Goal: Obtain resource: Obtain resource

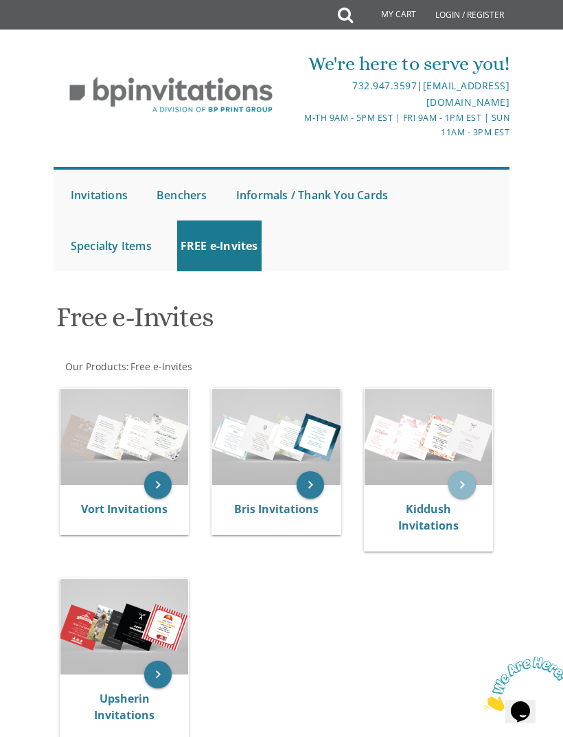
click at [459, 483] on icon "keyboard_arrow_right" at bounding box center [461, 484] width 27 height 27
click at [461, 487] on icon "keyboard_arrow_right" at bounding box center [461, 484] width 27 height 27
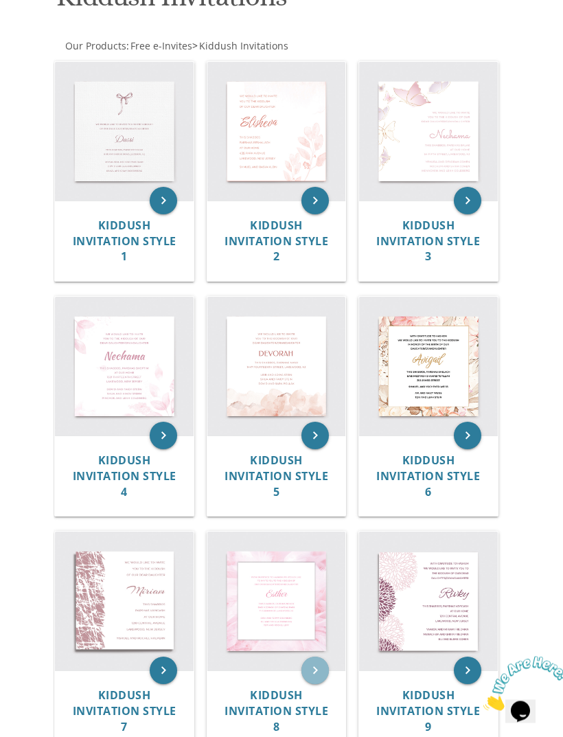
scroll to position [321, 0]
click at [310, 662] on icon "keyboard_arrow_right" at bounding box center [314, 669] width 27 height 27
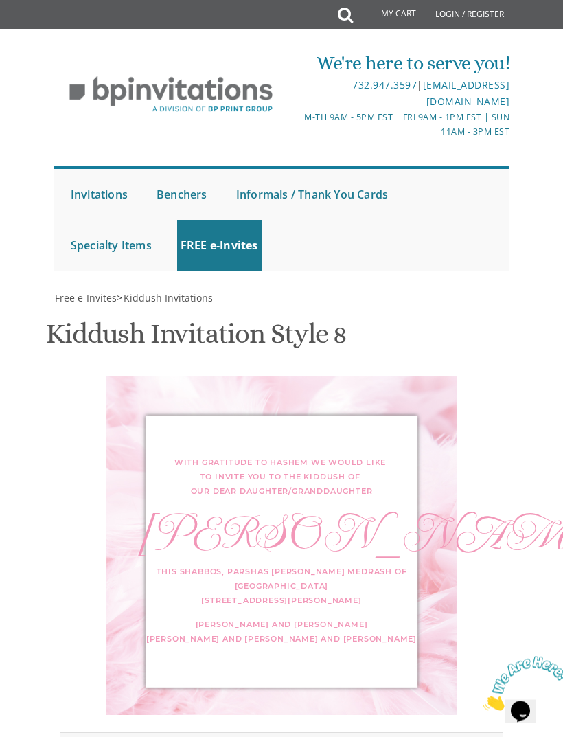
scroll to position [387, 0]
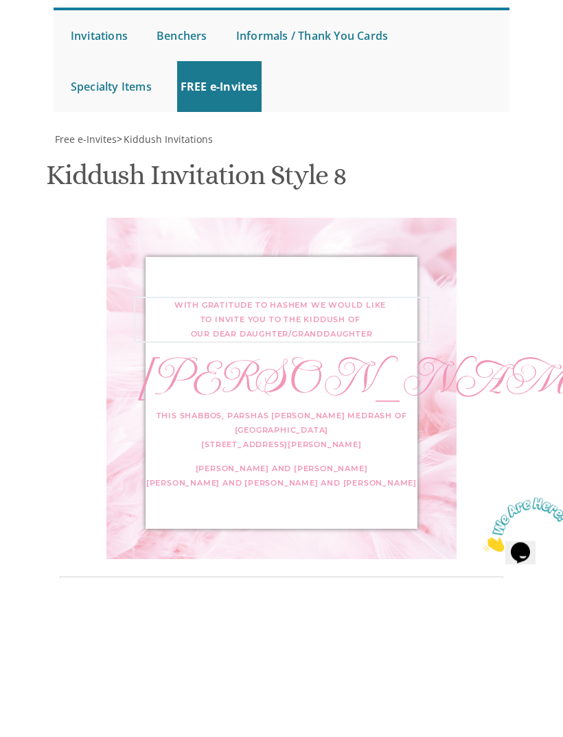
type textarea "With gratitude to Hashem we would like to invite you to the kiddush of our dear…"
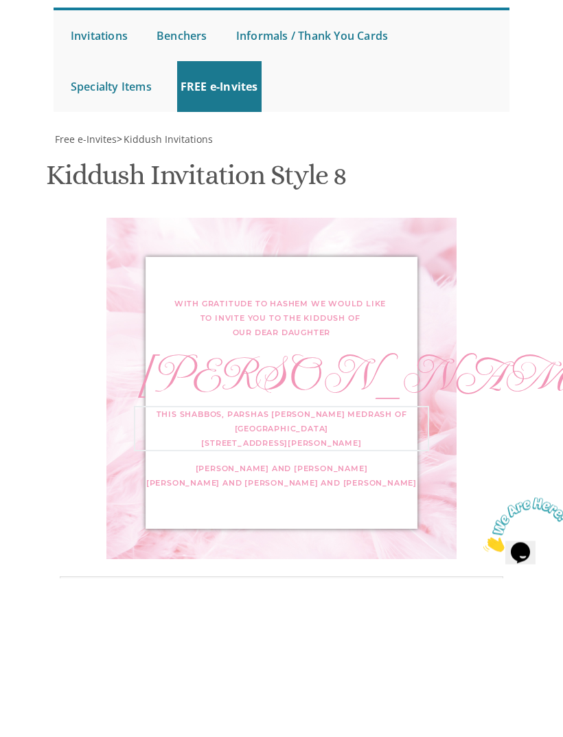
scroll to position [0, 0]
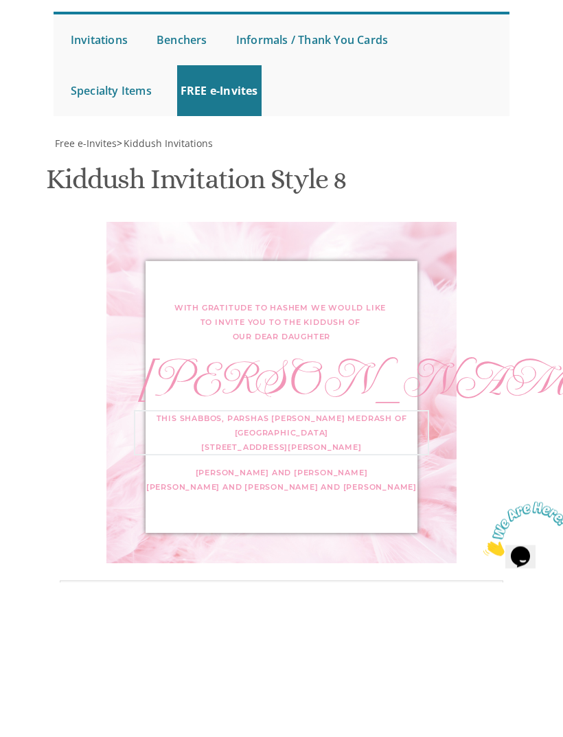
type textarea "This Shabbos, Parshas Ki [PERSON_NAME] In my home [STREET_ADDRESS][US_STATE][PE…"
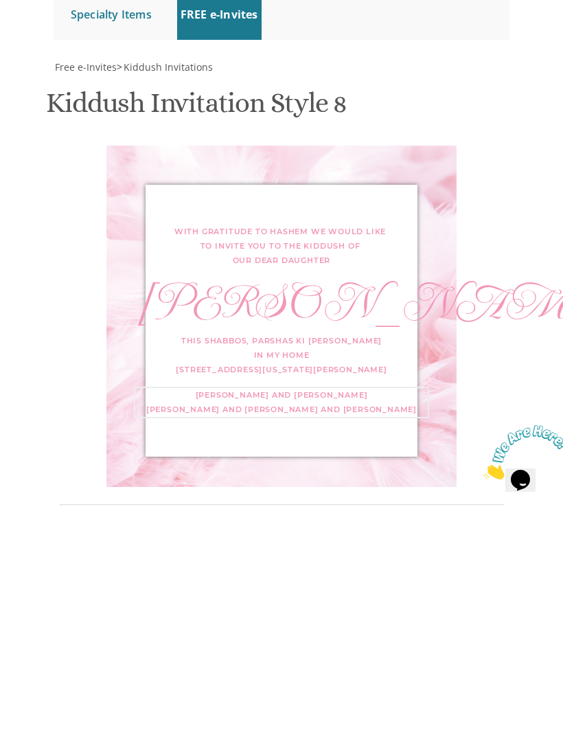
type textarea "[PERSON_NAME] and"
type textarea "[PERSON_NAME] and [PERSON_NAME]"
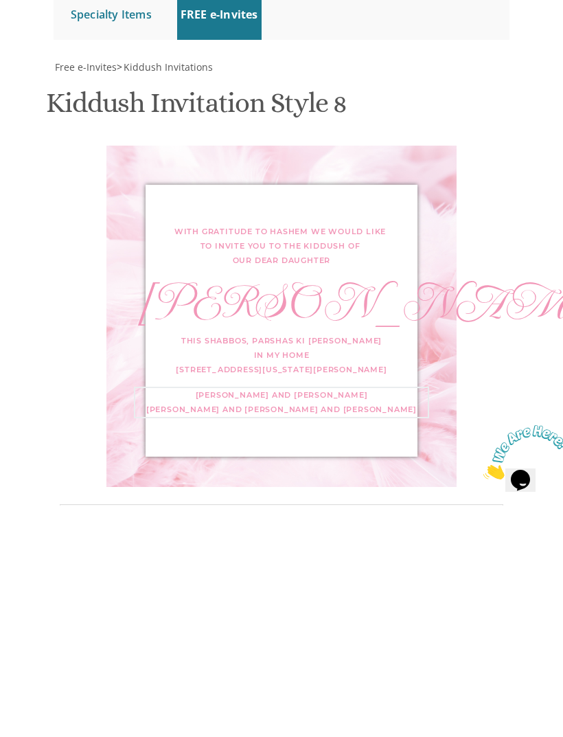
scroll to position [829, 0]
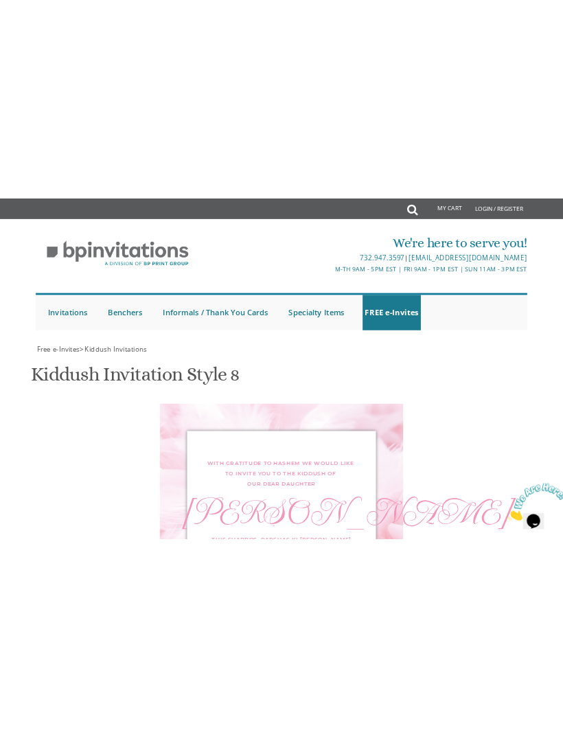
scroll to position [873, 0]
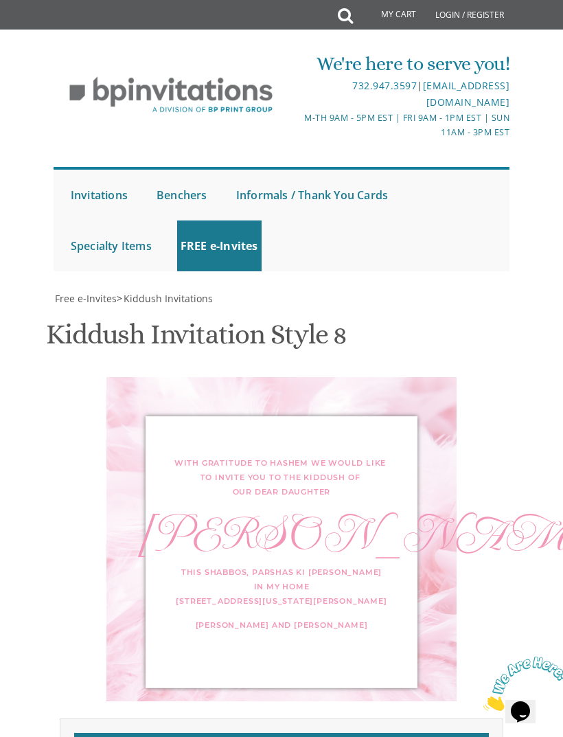
type input "[EMAIL_ADDRESS][DOMAIN_NAME]"
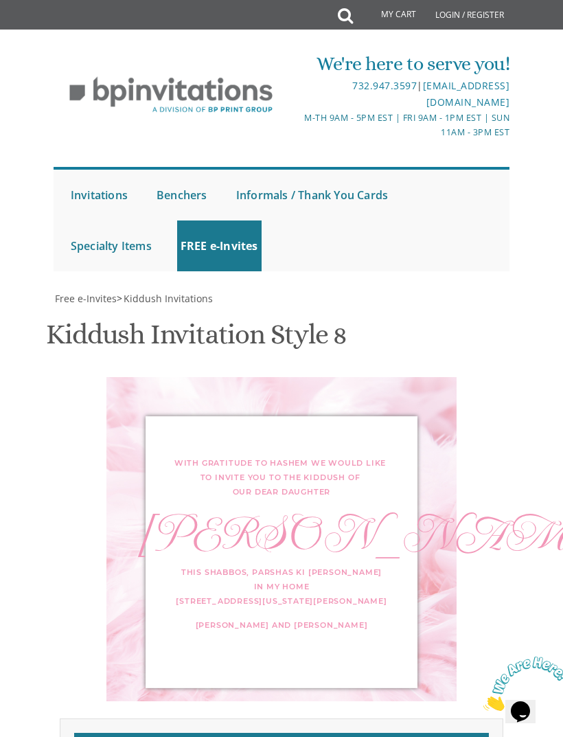
type textarea "This Shabbos, Parshas Ki [PERSON_NAME] In our home [STREET_ADDRESS][US_STATE][P…"
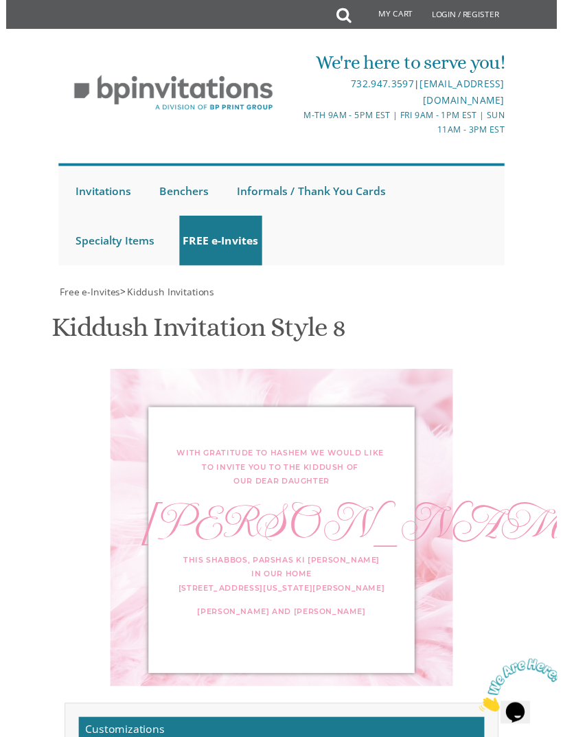
scroll to position [953, 0]
